Goal: Book appointment/travel/reservation

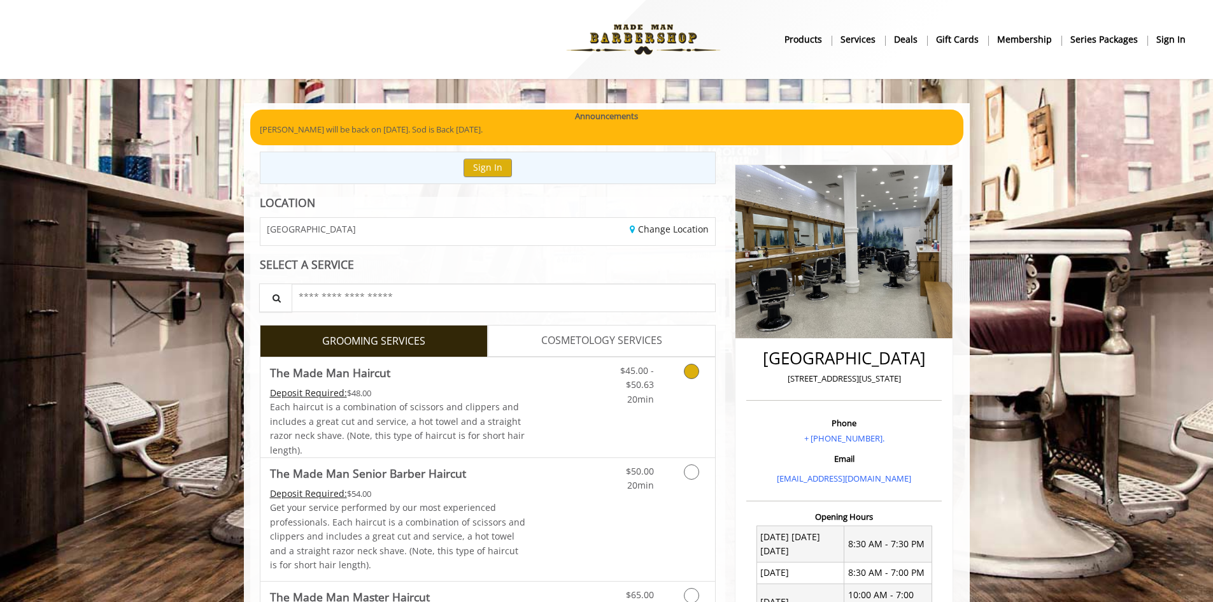
click at [693, 368] on icon "Grooming services" at bounding box center [691, 370] width 15 height 15
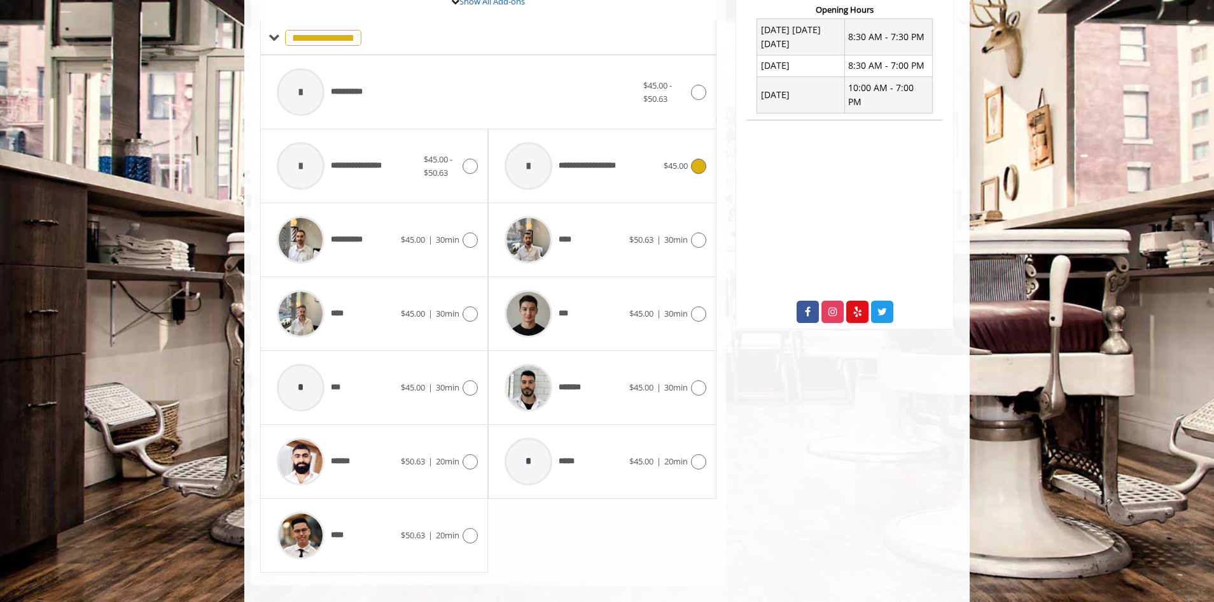
scroll to position [511, 0]
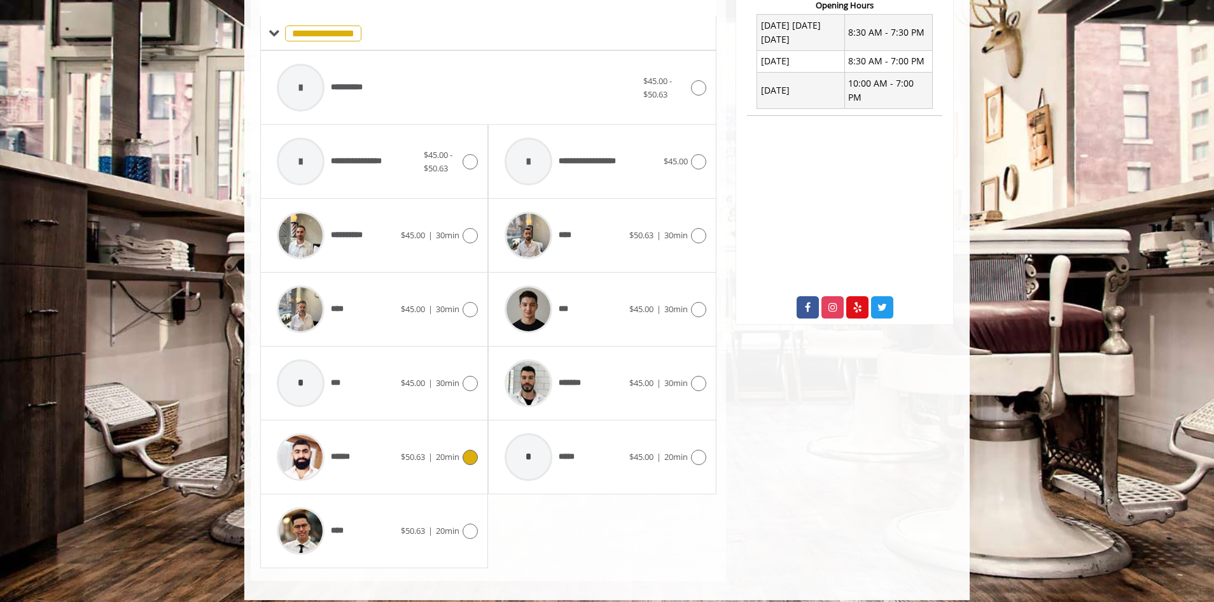
click at [461, 456] on div at bounding box center [469, 456] width 18 height 15
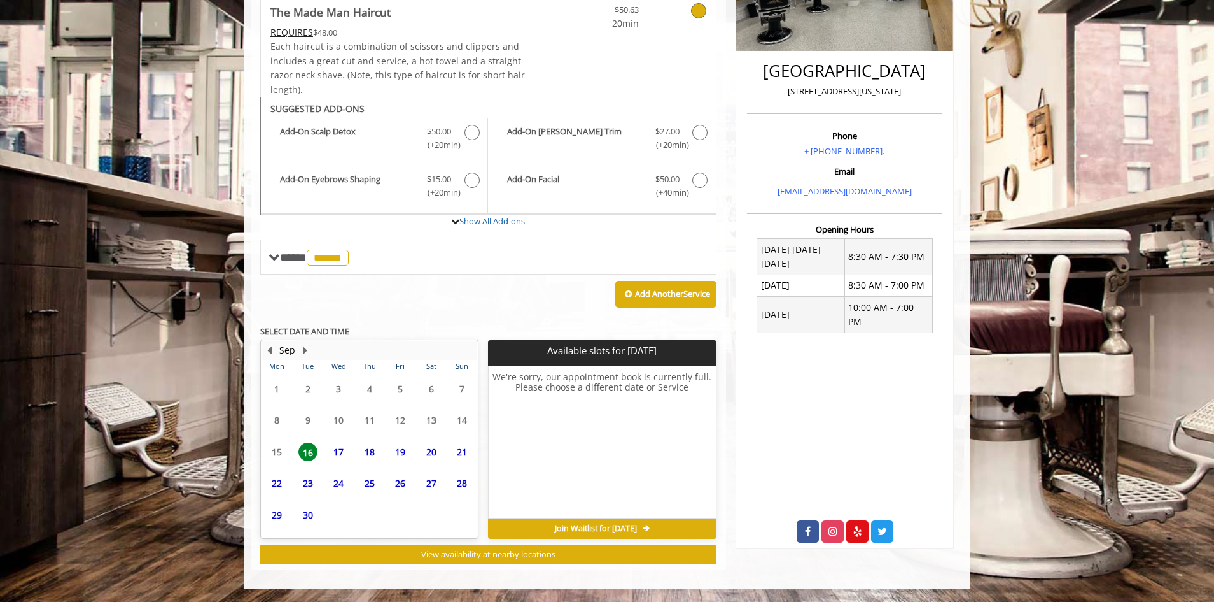
scroll to position [287, 0]
click at [404, 457] on span "19" at bounding box center [400, 451] width 19 height 18
click at [435, 453] on span "20" at bounding box center [431, 451] width 19 height 18
click at [477, 314] on div "**********" at bounding box center [488, 279] width 456 height 567
click at [369, 488] on span "25" at bounding box center [369, 483] width 19 height 18
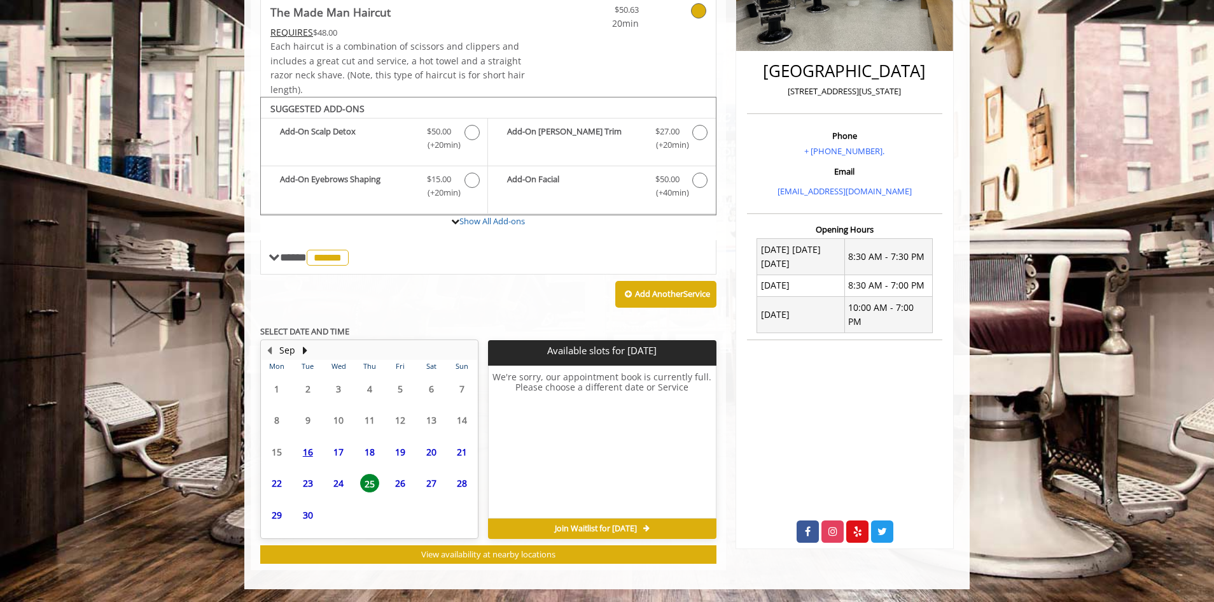
click at [365, 458] on span "18" at bounding box center [369, 451] width 19 height 18
click at [430, 450] on span "20" at bounding box center [431, 451] width 19 height 18
click at [460, 456] on span "21" at bounding box center [462, 451] width 19 height 18
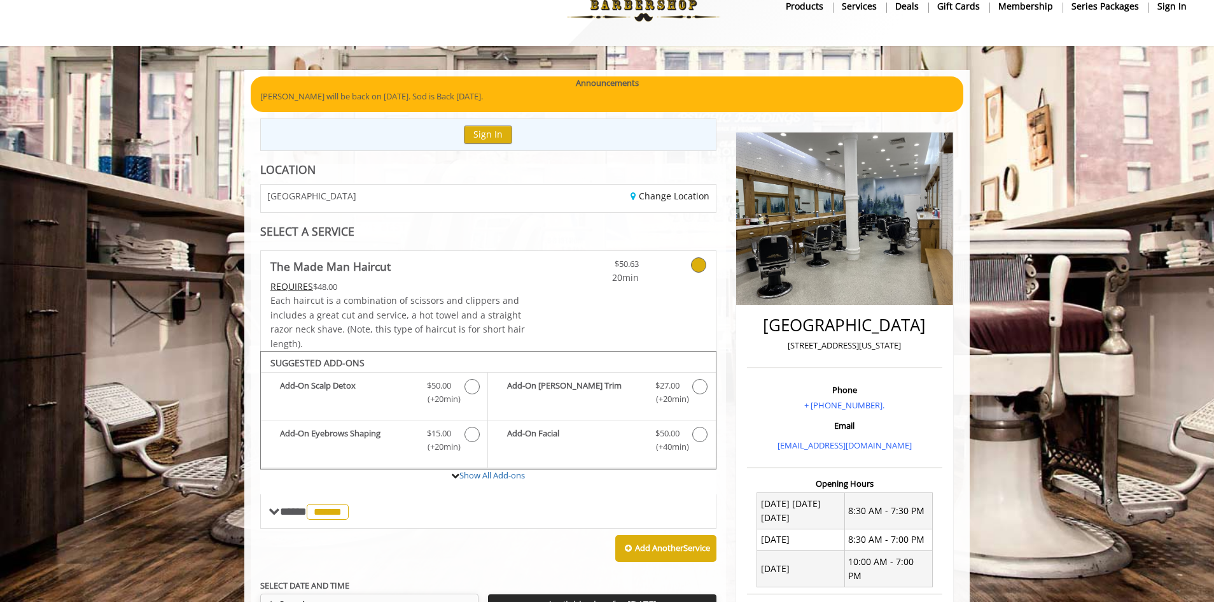
scroll to position [32, 0]
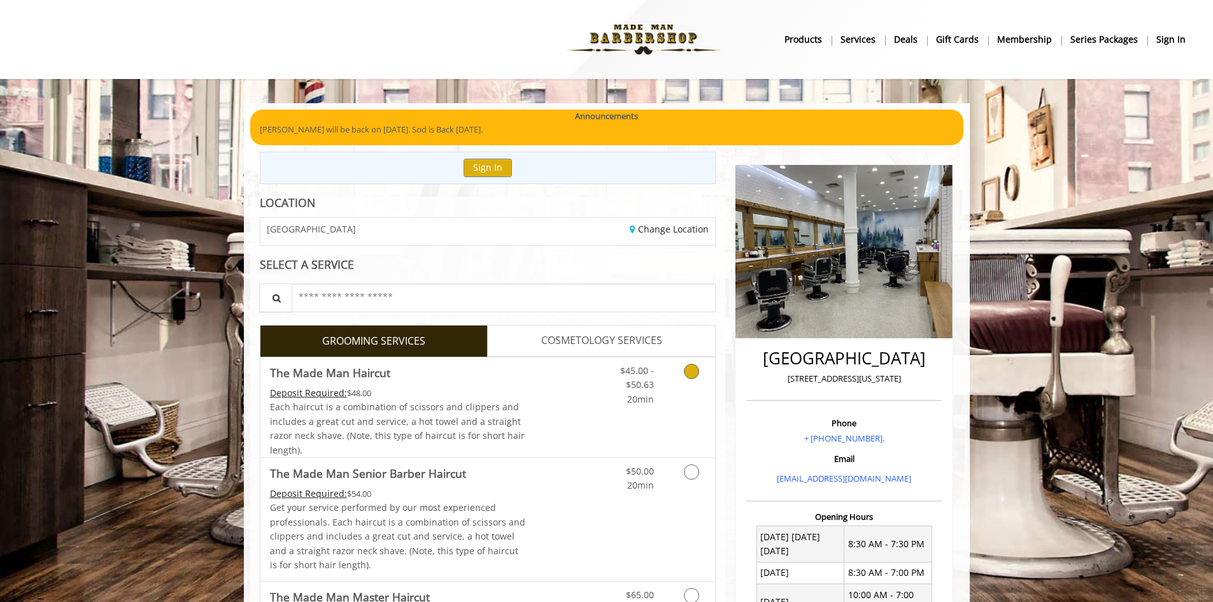
scroll to position [255, 0]
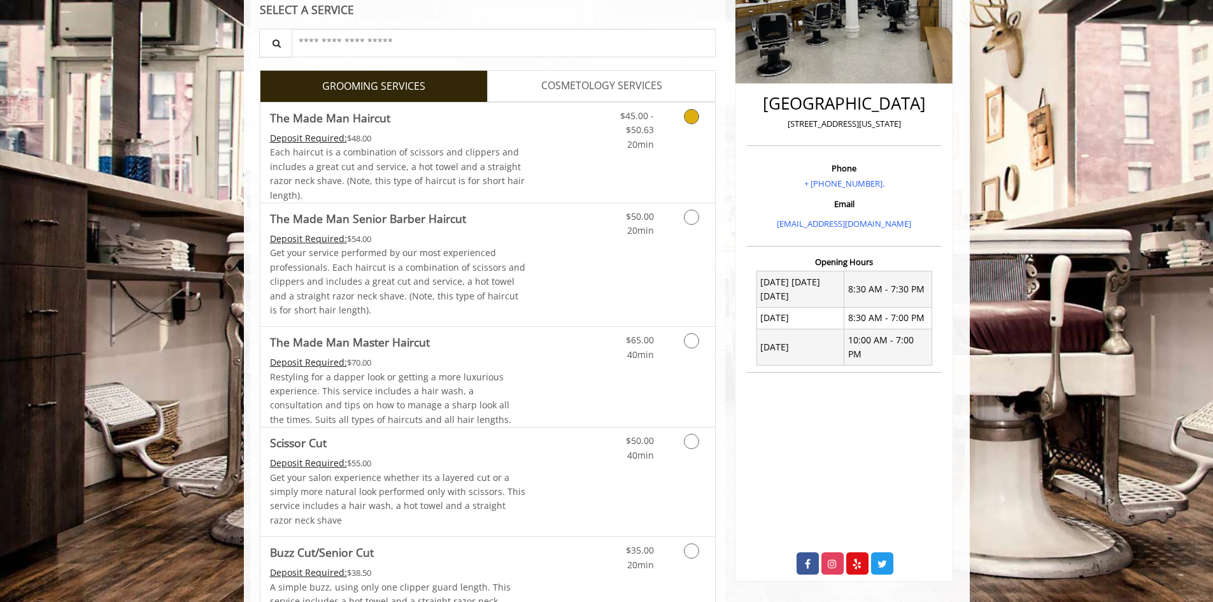
click at [588, 187] on link "Discounted Price" at bounding box center [563, 152] width 76 height 100
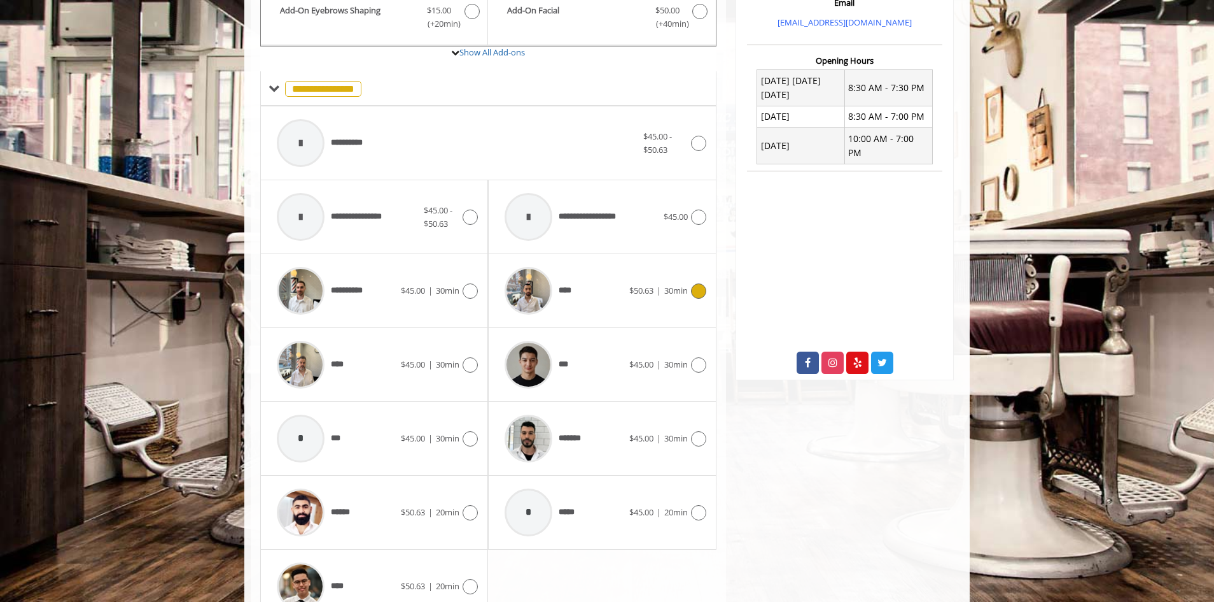
scroll to position [522, 0]
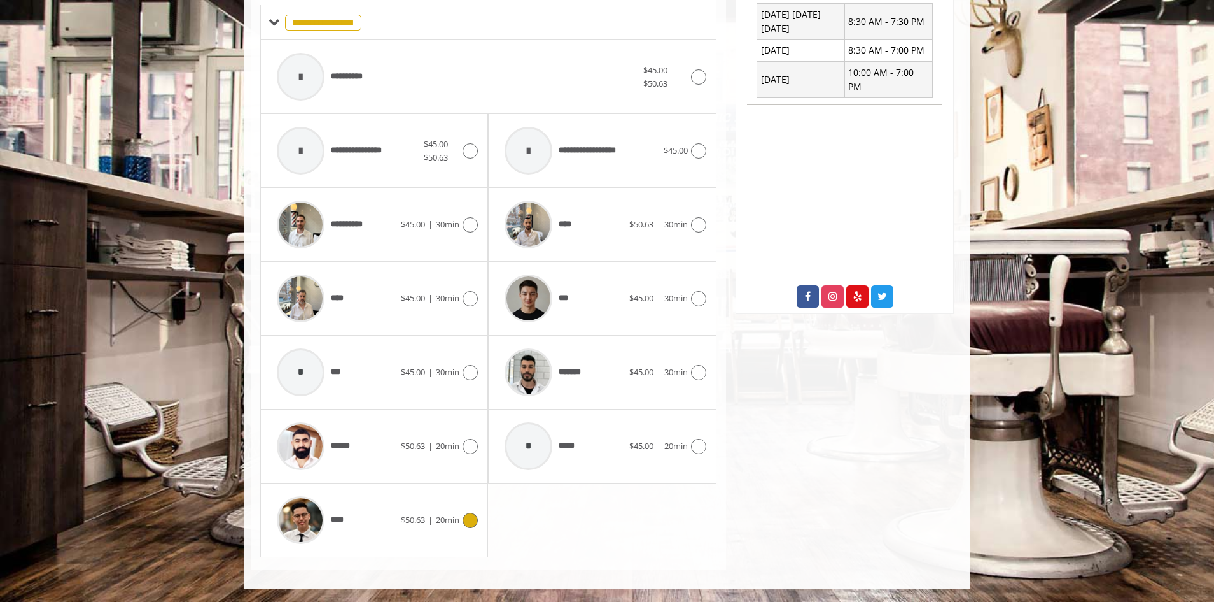
click at [440, 511] on div "**** $50.63 | 20min" at bounding box center [375, 519] width 208 height 60
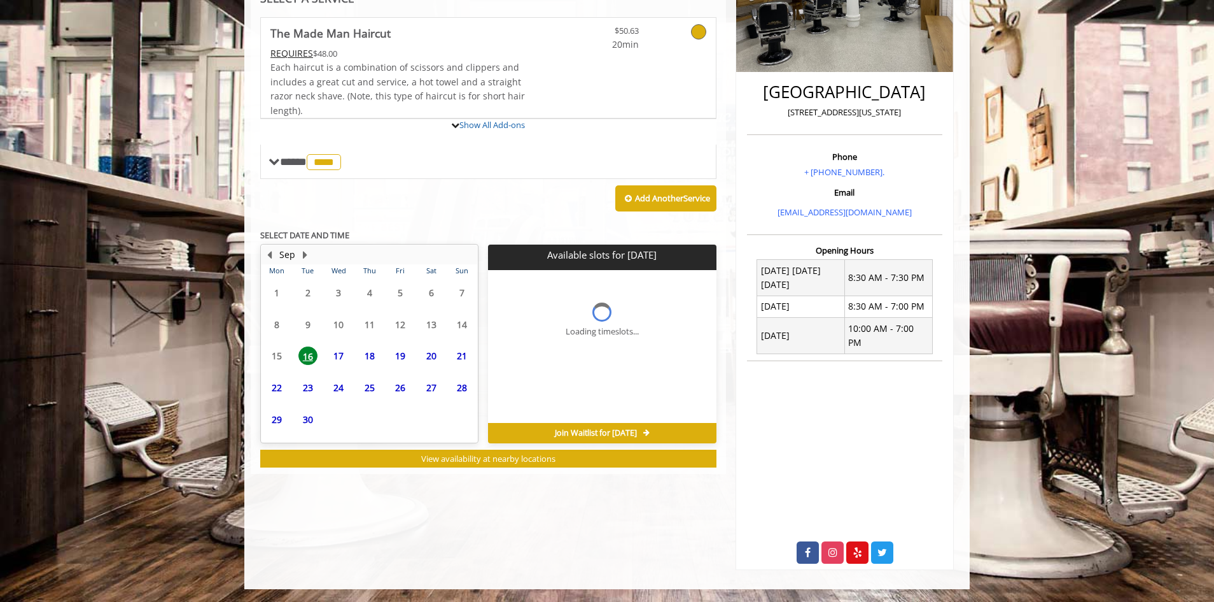
scroll to position [252, 0]
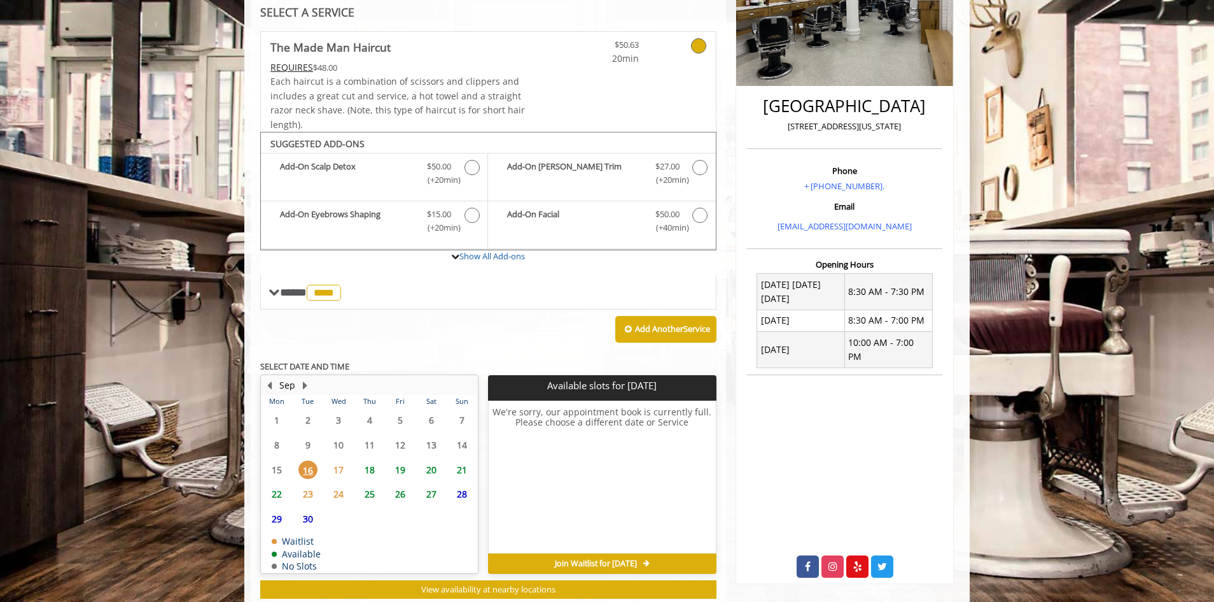
click at [431, 462] on span "20" at bounding box center [431, 469] width 19 height 18
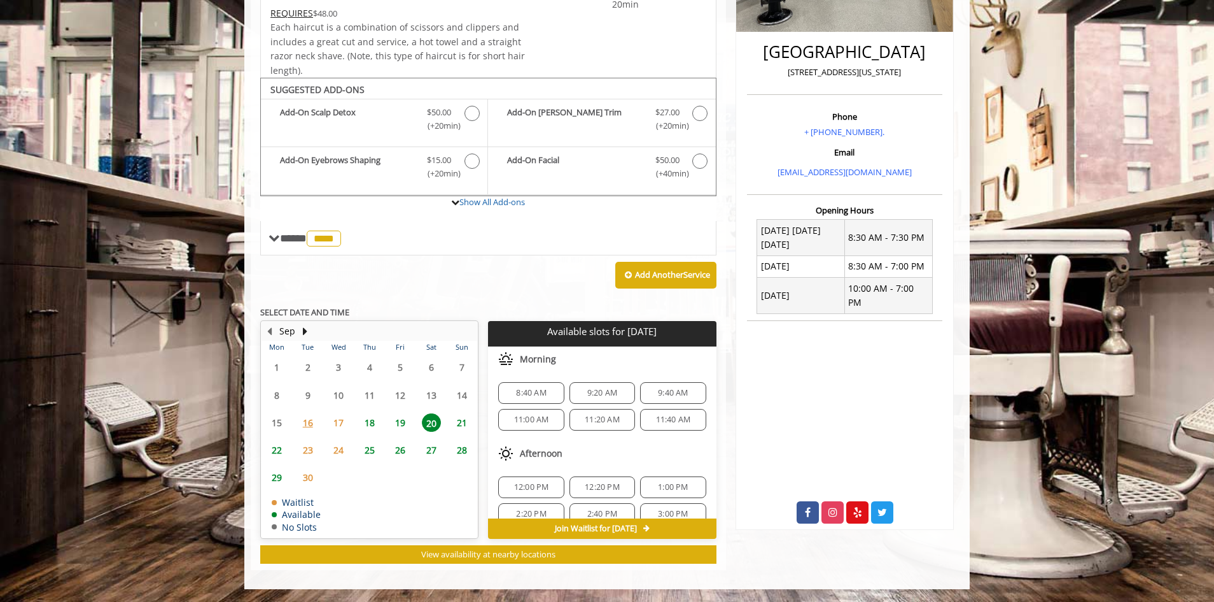
scroll to position [164, 0]
click at [402, 417] on span "19" at bounding box center [400, 422] width 19 height 18
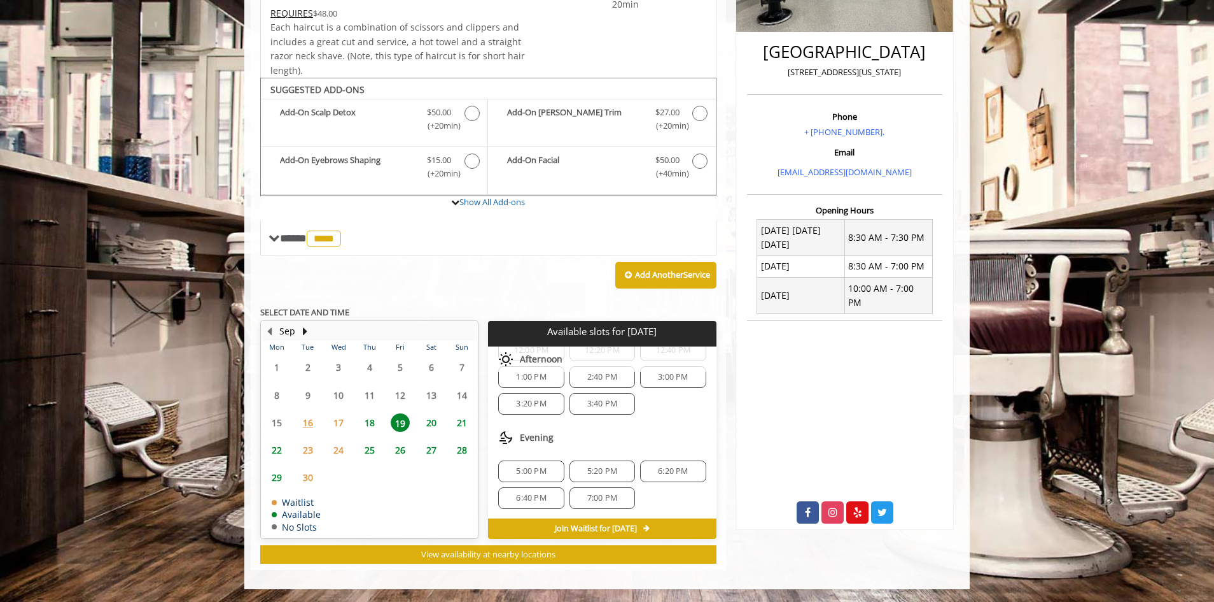
scroll to position [111, 0]
click at [433, 425] on span "20" at bounding box center [431, 422] width 19 height 18
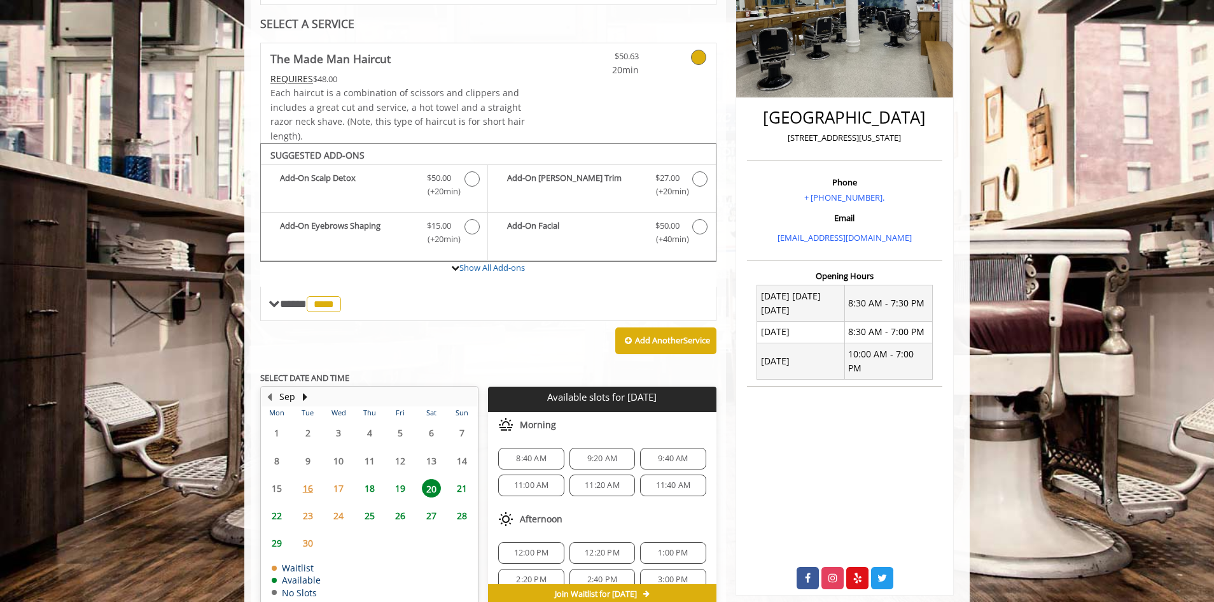
scroll to position [52, 0]
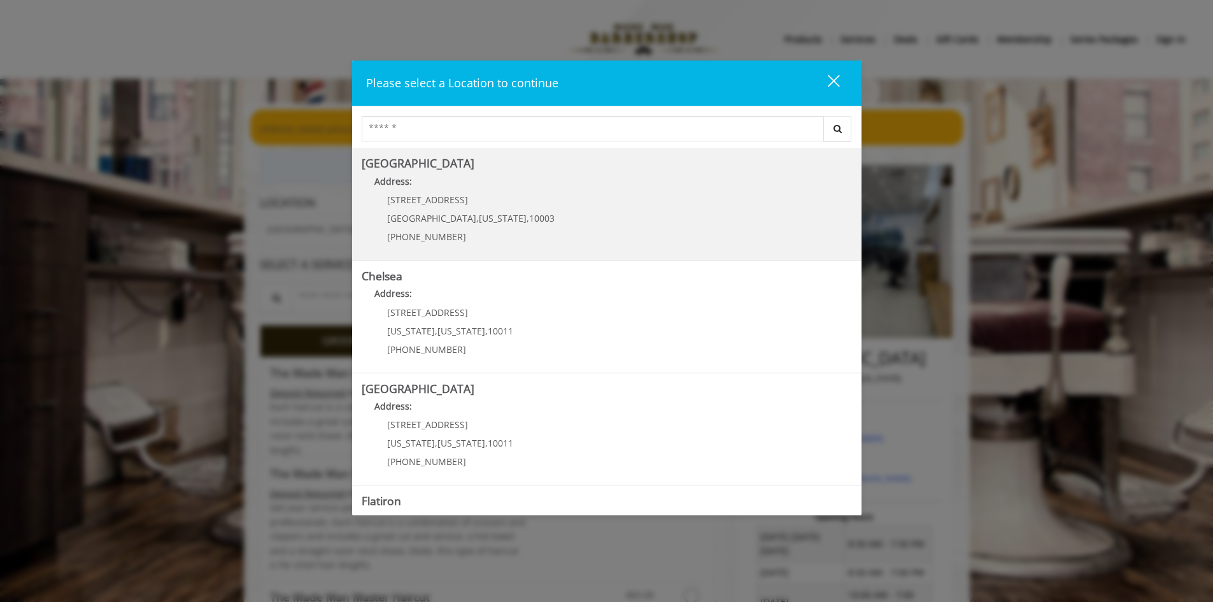
click at [451, 195] on p "[STREET_ADDRESS]" at bounding box center [470, 200] width 167 height 10
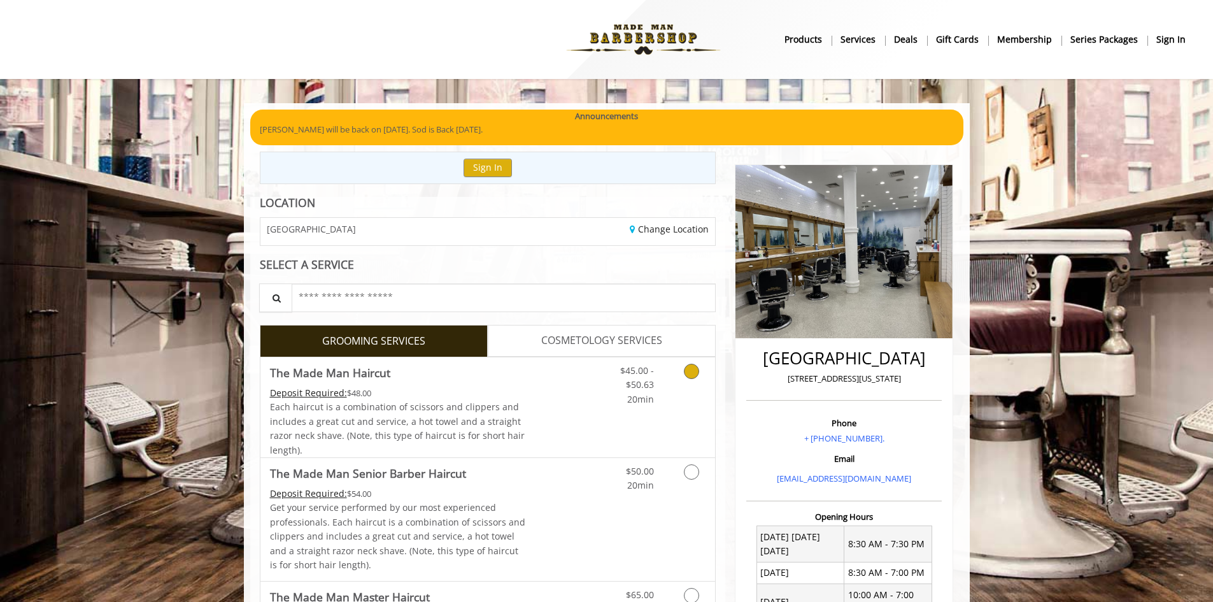
click at [645, 391] on link "$45.00 - $50.63 20min" at bounding box center [627, 381] width 53 height 49
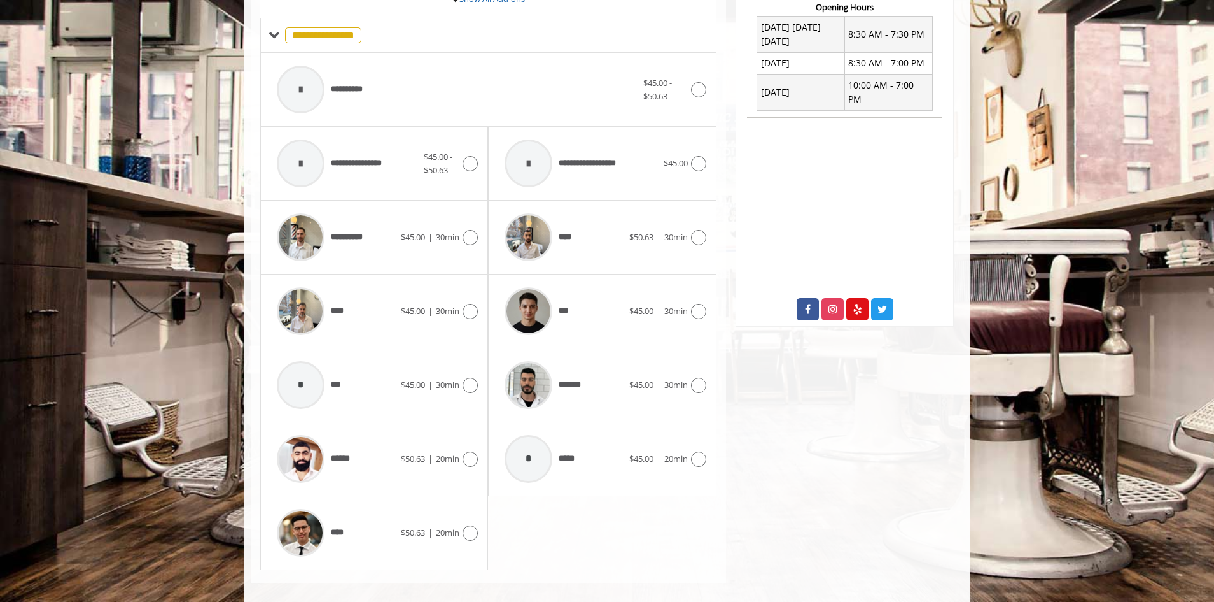
scroll to position [522, 0]
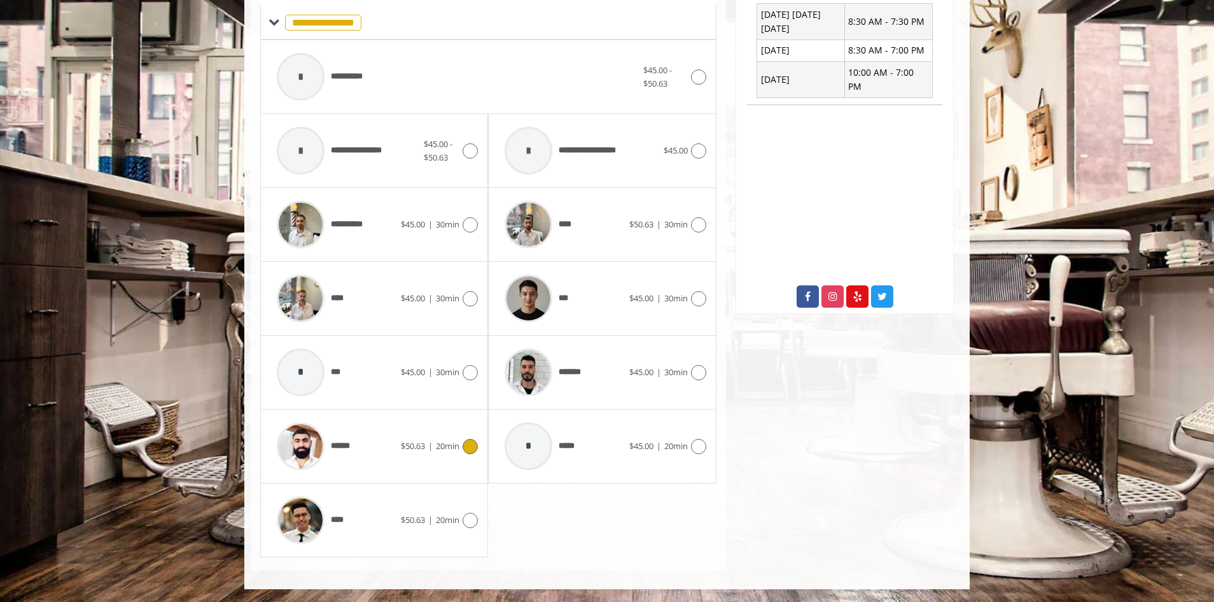
click at [460, 437] on div "****** $50.63 | 20min" at bounding box center [375, 446] width 208 height 60
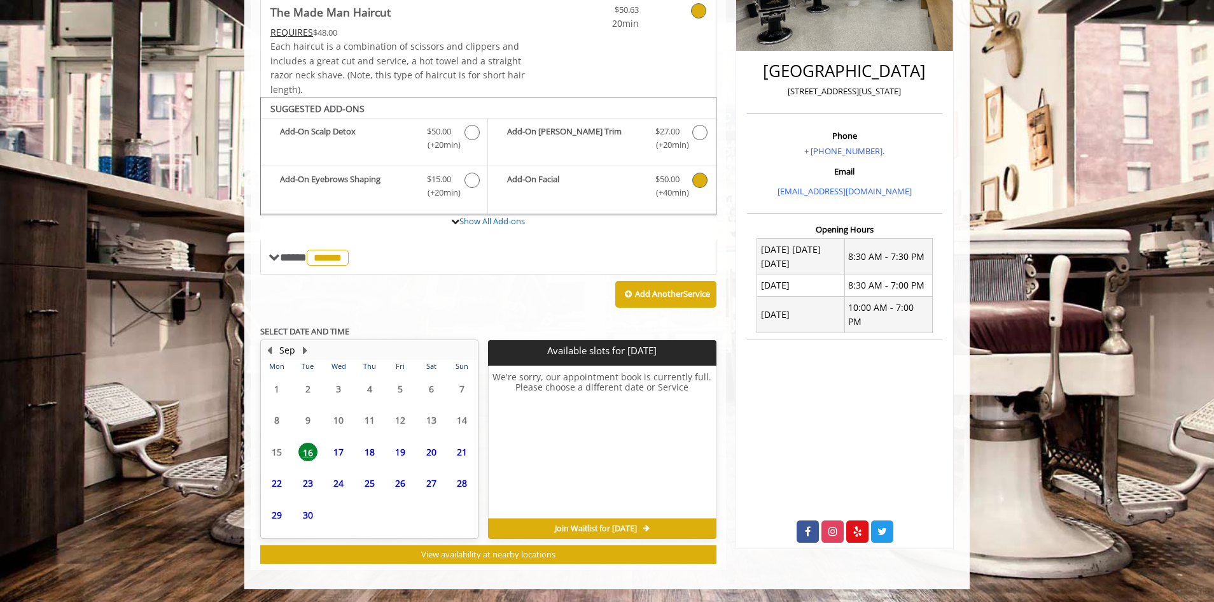
scroll to position [287, 0]
click at [304, 349] on button "Next Month" at bounding box center [305, 350] width 10 height 14
click at [271, 354] on button "Previous Month" at bounding box center [269, 350] width 10 height 14
click at [430, 435] on span "20" at bounding box center [431, 434] width 19 height 18
click at [305, 348] on button "Next Month" at bounding box center [305, 350] width 10 height 14
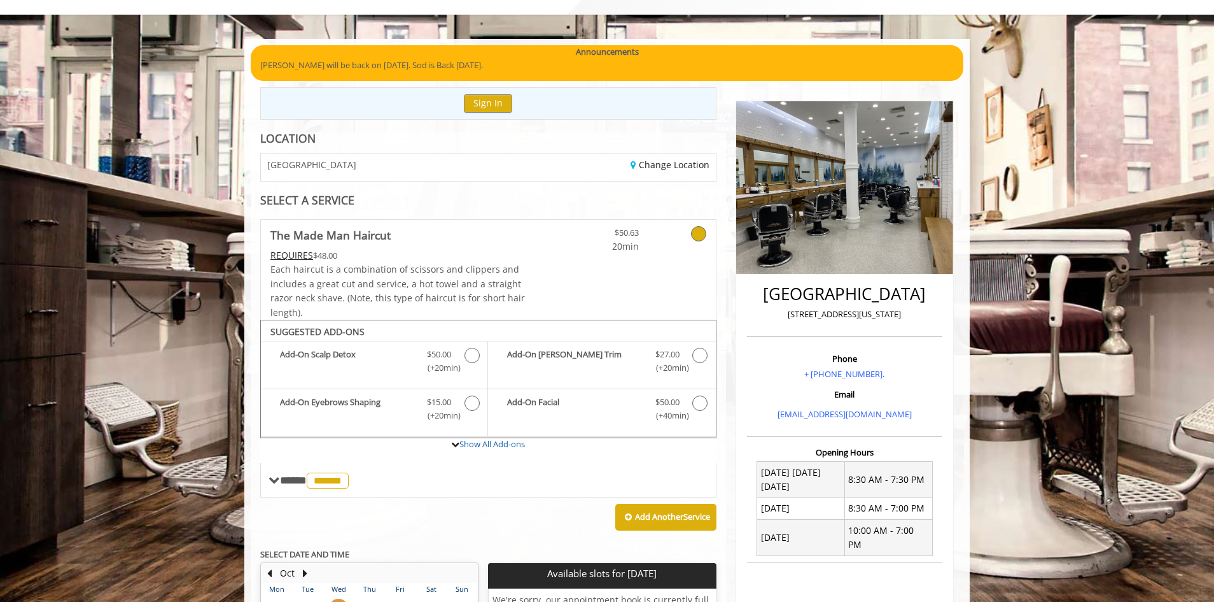
scroll to position [84, 0]
